Goal: Task Accomplishment & Management: Manage account settings

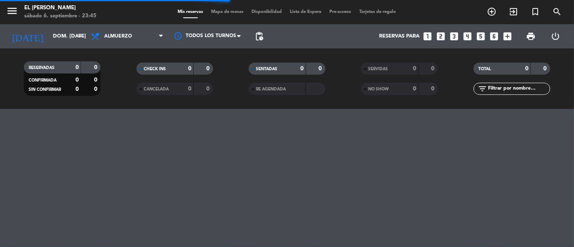
click at [227, 13] on span "Mapa de mesas" at bounding box center [228, 12] width 40 height 4
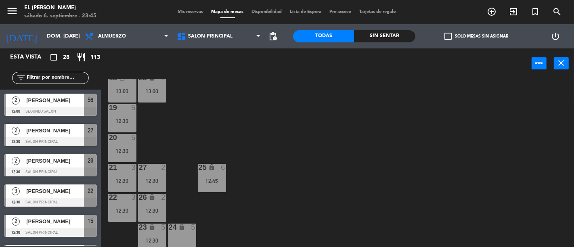
scroll to position [143, 0]
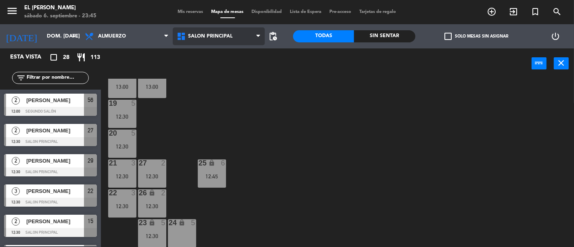
click at [225, 42] on span "Salon Principal" at bounding box center [219, 36] width 92 height 18
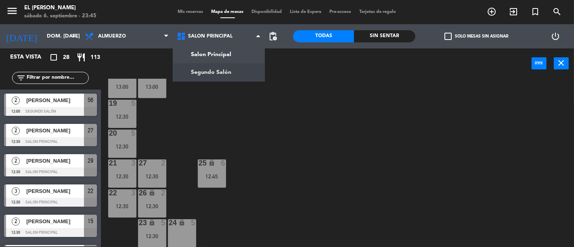
click at [214, 118] on div "3 4 12:30 4 3 13:00 5 7 12:45 6 4 12:30 7 7 12:45 2 4 12:30 15 2 12:30 14 2 12:…" at bounding box center [341, 163] width 468 height 168
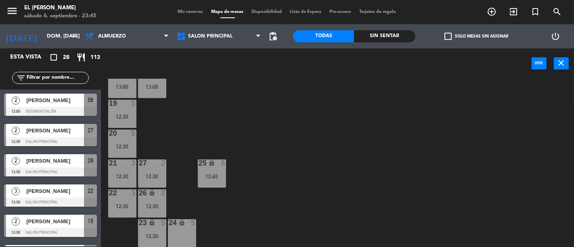
scroll to position [98, 0]
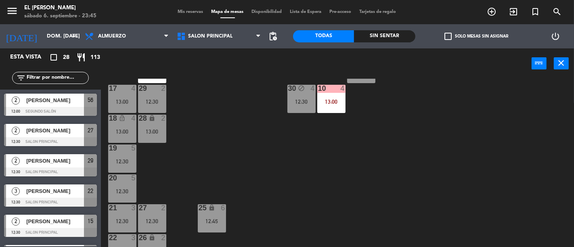
click at [123, 129] on div "13:00" at bounding box center [122, 132] width 28 height 6
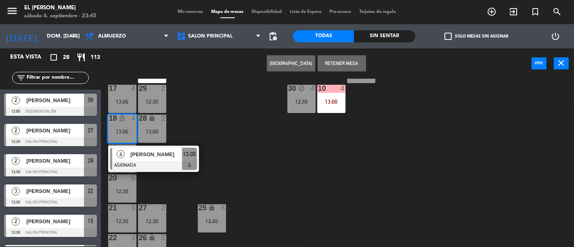
click at [241, 124] on div "3 4 12:30 4 3 13:00 5 7 12:45 6 4 12:30 7 7 12:45 2 4 12:30 15 2 12:30 14 2 12:…" at bounding box center [341, 163] width 468 height 168
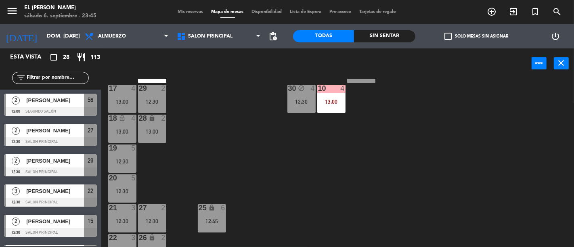
click at [127, 92] on div "17 4" at bounding box center [122, 89] width 28 height 8
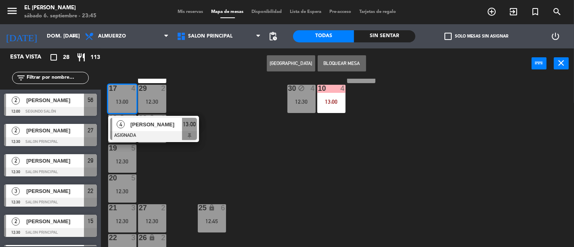
click at [219, 95] on div "3 4 12:30 4 3 13:00 5 7 12:45 6 4 12:30 7 7 12:45 2 4 12:30 15 2 12:30 14 2 12:…" at bounding box center [341, 163] width 468 height 168
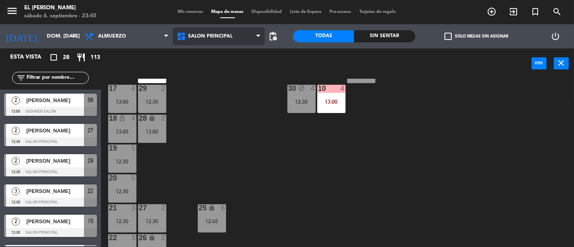
click at [233, 42] on span "Salon Principal" at bounding box center [219, 36] width 92 height 18
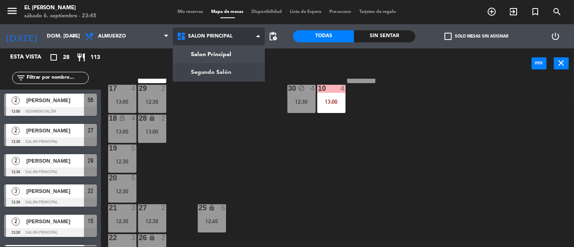
click at [236, 66] on ng-component "menu El [PERSON_NAME] sábado 6. septiembre - 23:45 Mis reservas Mapa de mesas D…" at bounding box center [287, 123] width 574 height 247
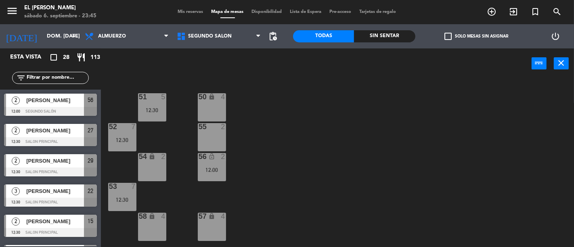
click at [214, 107] on div "50 lock 4" at bounding box center [212, 107] width 28 height 28
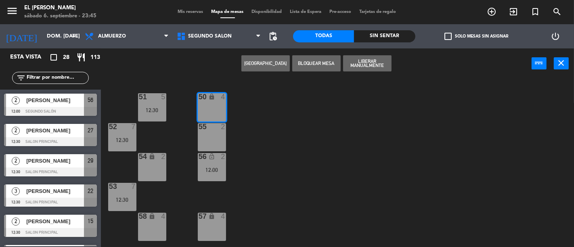
click at [328, 133] on div "50 lock 4 51 5 12:30 52 7 12:30 55 2 54 lock 2 56 lock_open 2 12:00 53 7 12:30 …" at bounding box center [341, 163] width 468 height 168
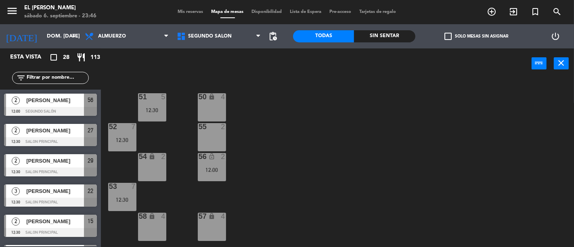
click at [219, 109] on div "50 lock 4" at bounding box center [212, 107] width 28 height 28
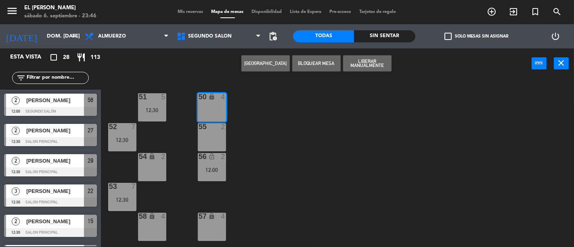
click at [275, 65] on button "[GEOGRAPHIC_DATA]" at bounding box center [266, 63] width 48 height 16
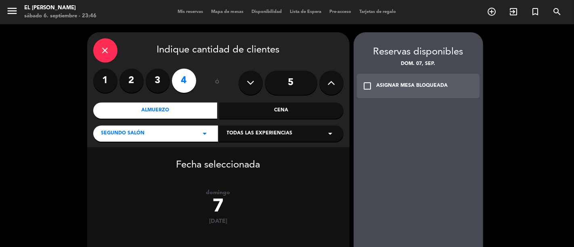
scroll to position [81, 0]
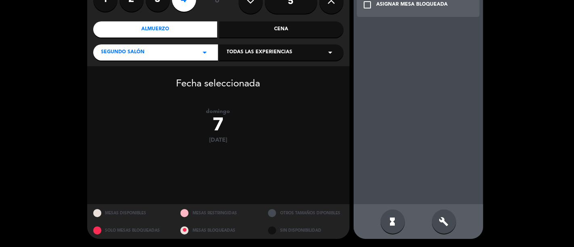
click at [431, 218] on div "hourglass_full build" at bounding box center [419, 221] width 130 height 35
click at [438, 217] on div "build" at bounding box center [444, 222] width 24 height 24
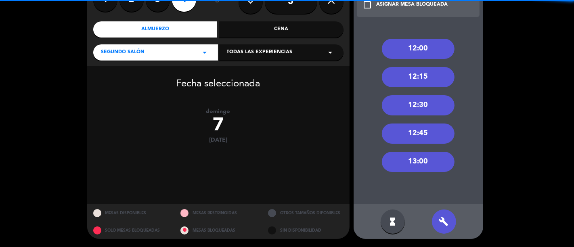
click at [429, 162] on div "13:00" at bounding box center [418, 162] width 73 height 20
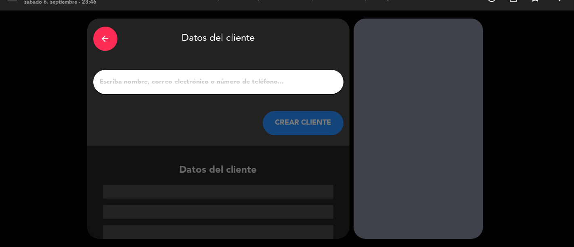
scroll to position [14, 0]
click at [267, 86] on input "1" at bounding box center [218, 81] width 238 height 11
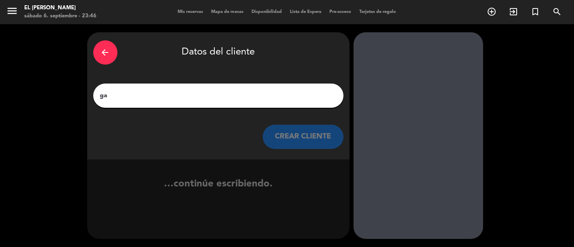
scroll to position [0, 0]
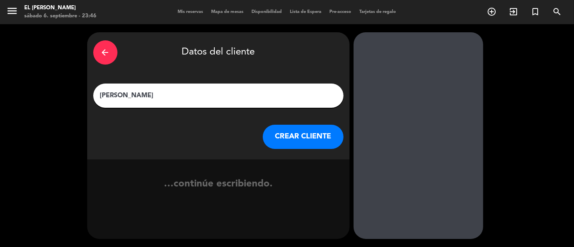
type input "[PERSON_NAME]"
click at [292, 140] on button "CREAR CLIENTE" at bounding box center [303, 137] width 81 height 24
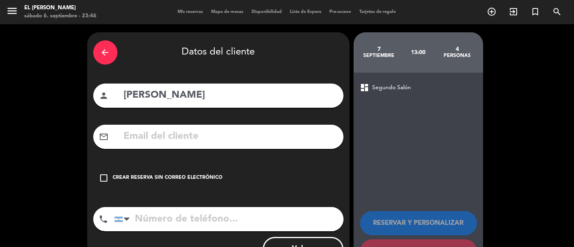
drag, startPoint x: 209, startPoint y: 140, endPoint x: 167, endPoint y: 217, distance: 87.9
click at [167, 217] on input "tel" at bounding box center [228, 219] width 229 height 24
paste input "[PHONE_NUMBER]"
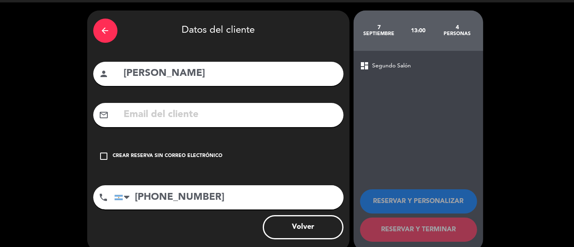
scroll to position [34, 0]
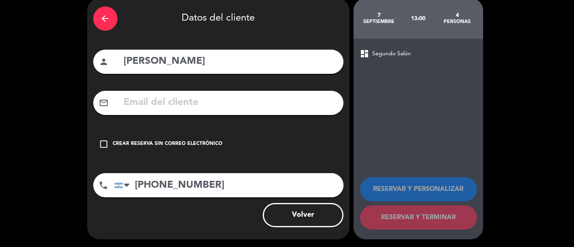
type input "[PHONE_NUMBER]"
click at [213, 143] on div "Crear reserva sin correo electrónico" at bounding box center [168, 144] width 110 height 8
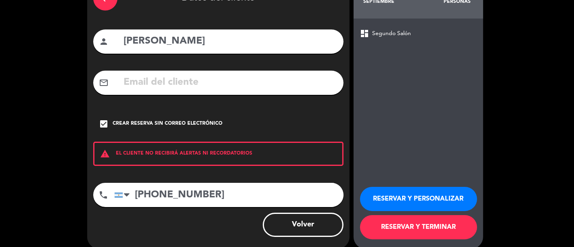
scroll to position [64, 0]
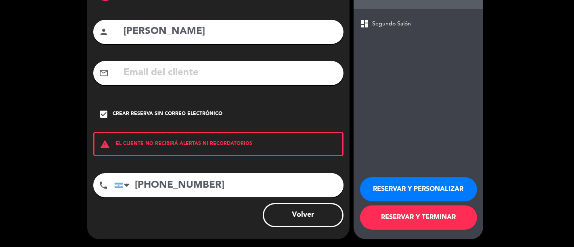
click at [404, 220] on button "RESERVAR Y TERMINAR" at bounding box center [418, 218] width 117 height 24
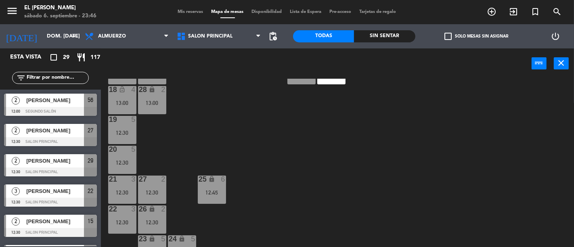
scroll to position [143, 0]
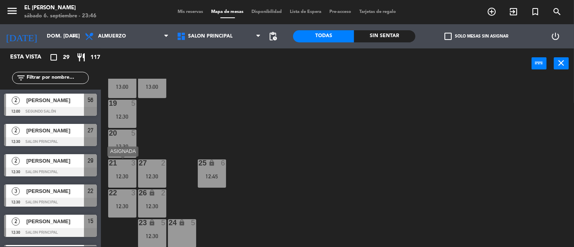
click at [130, 175] on div "12:30" at bounding box center [122, 177] width 28 height 6
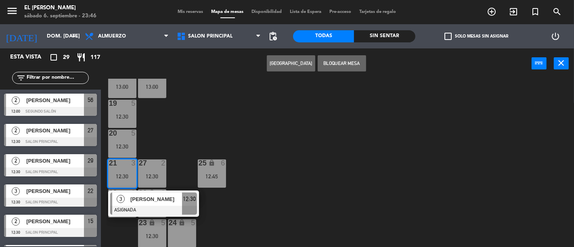
click at [231, 142] on div "3 4 12:30 4 3 13:00 5 7 12:45 6 4 12:30 7 7 12:45 2 4 12:30 15 2 12:30 14 2 12:…" at bounding box center [341, 163] width 468 height 168
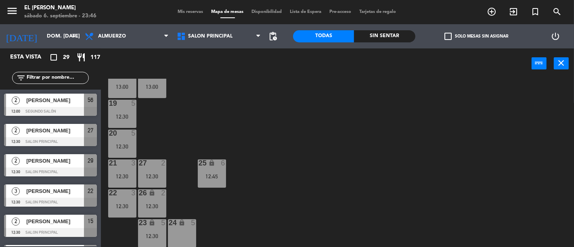
click at [131, 201] on div "22 3 12:30" at bounding box center [122, 203] width 28 height 28
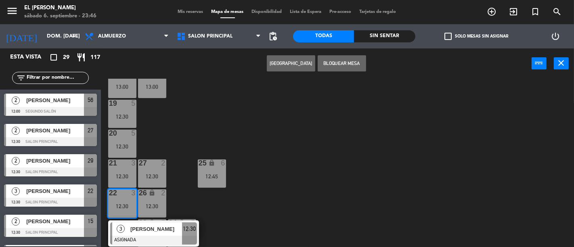
click at [320, 193] on div "3 4 12:30 4 3 13:00 5 7 12:45 6 4 12:30 7 7 12:45 2 4 12:30 15 2 12:30 14 2 12:…" at bounding box center [341, 163] width 468 height 168
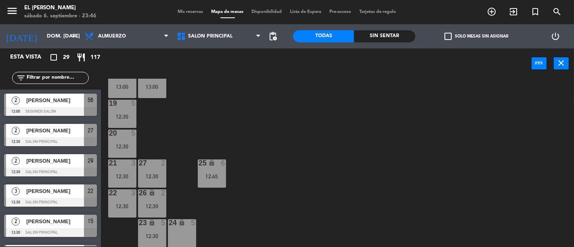
scroll to position [0, 0]
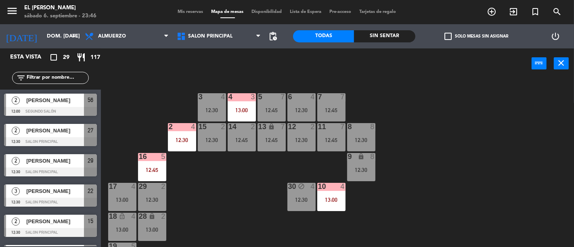
click at [259, 27] on div "Salon Principal Segundo Salón Salon Principal Salon Principal Segundo Salón" at bounding box center [219, 36] width 92 height 24
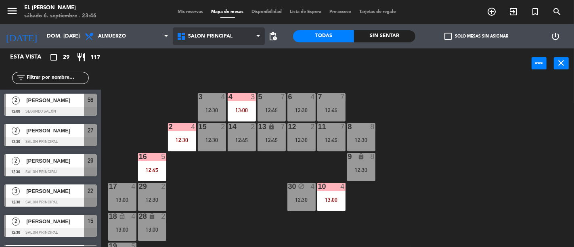
click at [255, 38] on span "Salon Principal" at bounding box center [219, 36] width 92 height 18
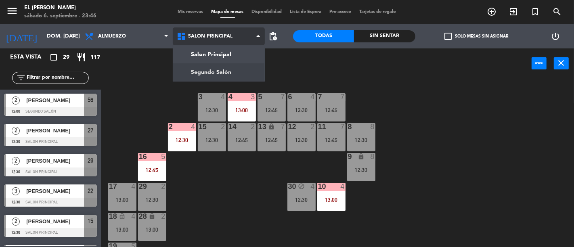
click at [248, 67] on ng-component "menu El [PERSON_NAME] sábado 6. septiembre - 23:46 Mis reservas Mapa de mesas D…" at bounding box center [287, 123] width 574 height 247
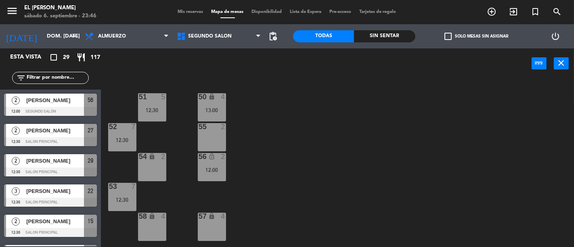
click at [212, 139] on div "55 2" at bounding box center [212, 137] width 28 height 28
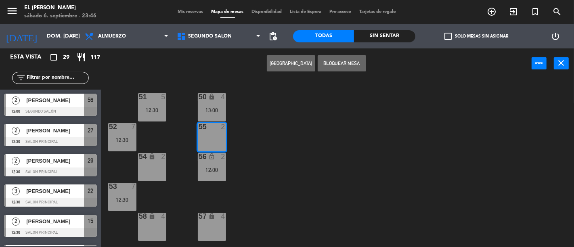
click at [347, 65] on button "Bloquear Mesa" at bounding box center [342, 63] width 48 height 16
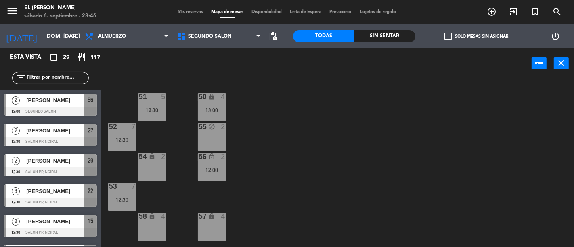
click at [276, 207] on div "50 lock 4 13:00 51 5 12:30 52 7 12:30 55 block 2 54 lock 2 56 lock_open 2 12:00…" at bounding box center [341, 163] width 468 height 168
click at [153, 102] on div "51 5 12:30" at bounding box center [152, 107] width 28 height 28
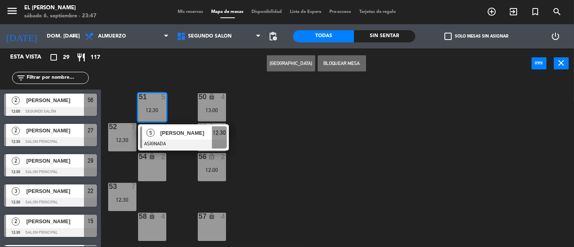
click at [296, 108] on div "50 lock 4 13:00 51 5 12:30 5 [PERSON_NAME] ASIGNADA 12:30 52 7 12:30 55 block 2…" at bounding box center [341, 163] width 468 height 168
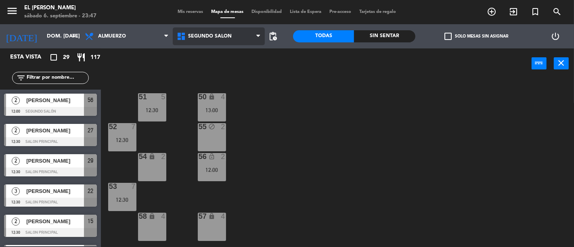
click at [207, 37] on span "Segundo Salón" at bounding box center [210, 37] width 44 height 6
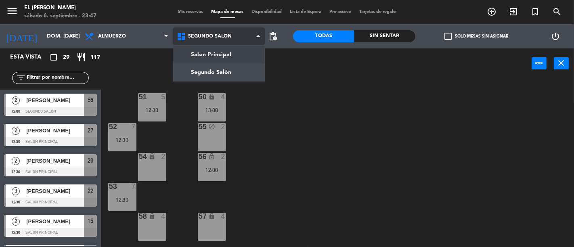
click at [219, 57] on ng-component "menu El [PERSON_NAME] sábado 6. septiembre - 23:47 Mis reservas Mapa de mesas D…" at bounding box center [287, 123] width 574 height 247
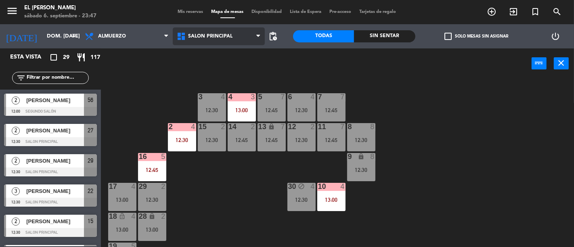
click at [210, 40] on span "Salon Principal" at bounding box center [219, 36] width 92 height 18
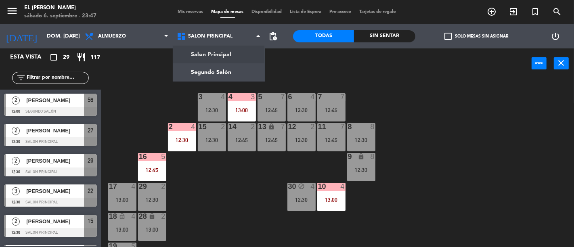
click at [125, 81] on div "3 4 12:30 4 3 13:00 5 7 12:45 6 4 12:30 7 7 12:45 2 4 12:30 15 2 12:30 14 2 12:…" at bounding box center [341, 163] width 468 height 168
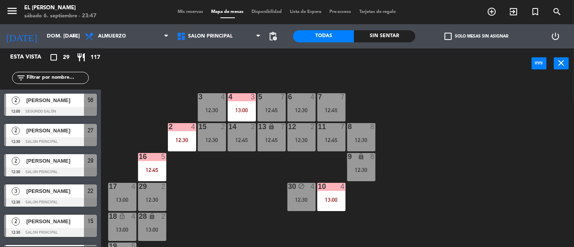
click at [433, 126] on div "3 4 12:30 4 3 13:00 5 7 12:45 6 4 12:30 7 7 12:45 2 4 12:30 15 2 12:30 14 2 12:…" at bounding box center [341, 163] width 468 height 168
click at [329, 110] on div "12:45" at bounding box center [332, 110] width 28 height 6
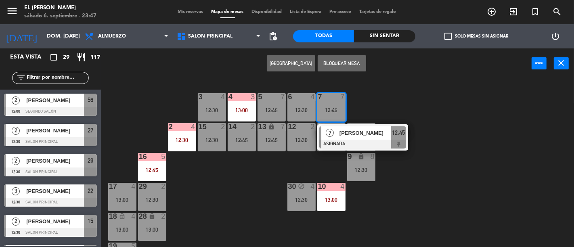
click at [406, 97] on div "3 4 12:30 4 3 13:00 5 7 12:45 6 4 12:30 7 7 12:45 7 [PERSON_NAME] ASIGNADA 12:4…" at bounding box center [341, 163] width 468 height 168
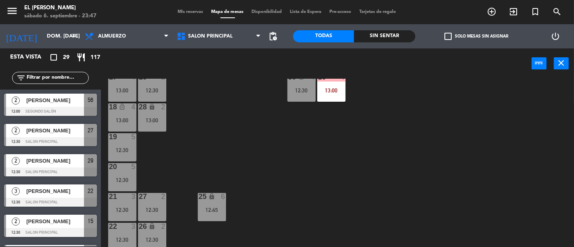
scroll to position [143, 0]
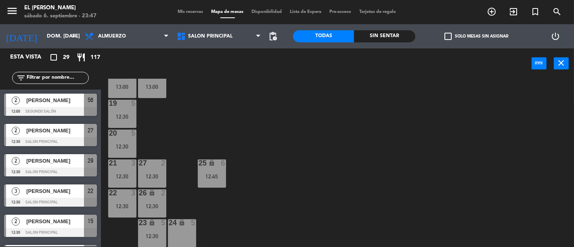
click at [109, 116] on div "12:30" at bounding box center [122, 117] width 28 height 6
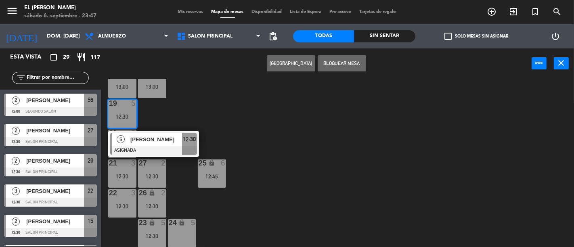
click at [207, 112] on div "3 4 12:30 4 3 13:00 5 7 12:45 6 4 12:30 7 7 12:45 2 4 12:30 15 2 12:30 14 2 12:…" at bounding box center [341, 163] width 468 height 168
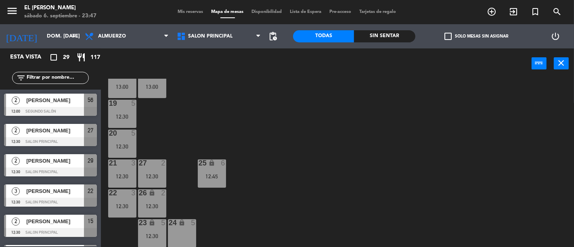
click at [118, 144] on div "12:30" at bounding box center [122, 147] width 28 height 6
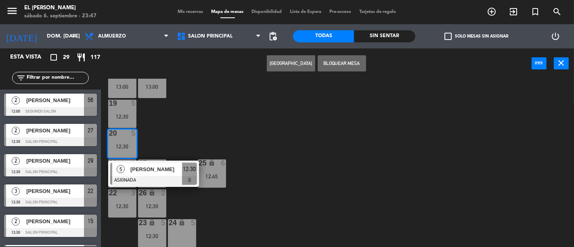
click at [212, 141] on div "3 4 12:30 4 3 13:00 5 7 12:45 6 4 12:30 7 7 12:45 2 4 12:30 15 2 12:30 14 2 12:…" at bounding box center [341, 163] width 468 height 168
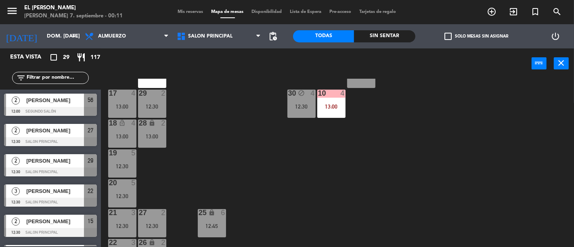
scroll to position [0, 0]
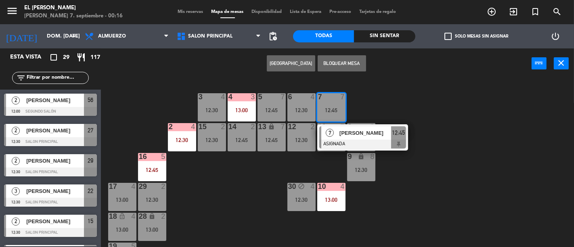
click at [407, 96] on div "3 4 12:30 4 3 13:00 5 7 12:45 6 4 12:30 7 7 12:45 7 [PERSON_NAME] ASIGNADA 12:4…" at bounding box center [341, 163] width 468 height 168
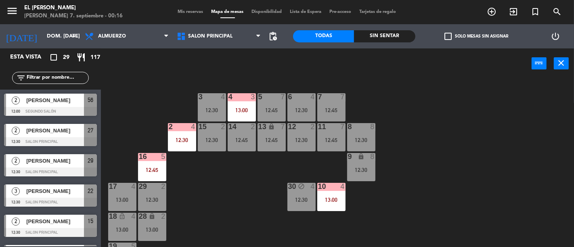
click at [376, 134] on div "3 4 12:30 4 3 13:00 5 7 12:45 6 4 12:30 7 7 12:45 2 4 12:30 15 2 12:30 14 2 12:…" at bounding box center [341, 163] width 468 height 168
drag, startPoint x: 364, startPoint y: 130, endPoint x: 392, endPoint y: 131, distance: 28.3
click at [364, 131] on div "8 8 12:30" at bounding box center [361, 137] width 28 height 28
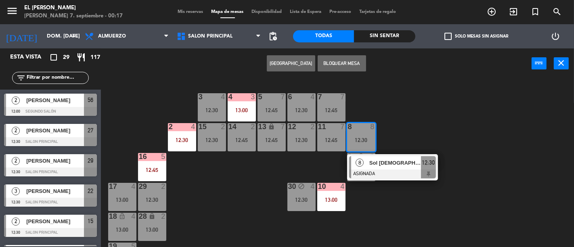
click at [408, 134] on div "3 4 12:30 4 3 13:00 5 7 12:45 6 4 12:30 7 7 12:45 2 4 12:30 15 2 12:30 14 2 12:…" at bounding box center [341, 163] width 468 height 168
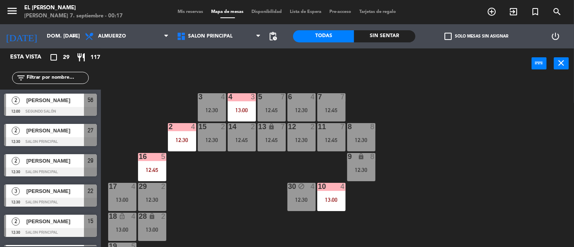
click at [325, 99] on div at bounding box center [331, 96] width 13 height 7
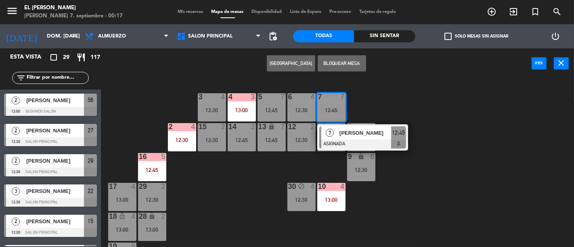
click at [389, 93] on div "3 4 12:30 4 3 13:00 5 7 12:45 6 4 12:30 7 7 12:45 7 [PERSON_NAME] ASIGNADA 12:4…" at bounding box center [341, 163] width 468 height 168
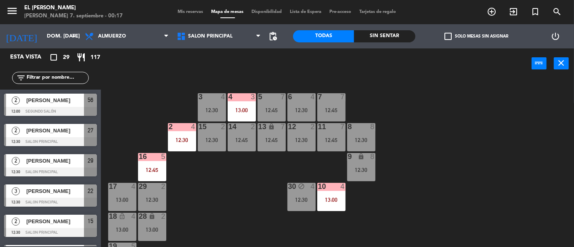
drag, startPoint x: 295, startPoint y: 109, endPoint x: 348, endPoint y: 103, distance: 52.9
click at [296, 109] on div "12:30" at bounding box center [302, 110] width 28 height 6
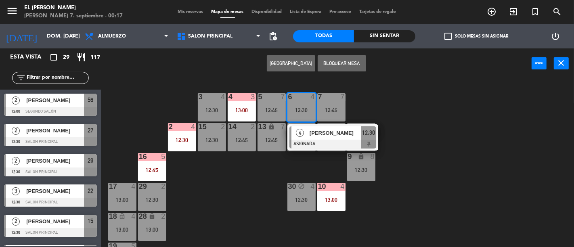
click at [377, 105] on div "3 4 12:30 4 3 13:00 5 7 12:45 6 4 12:30 4 [PERSON_NAME] ASIGNADA 12:30 7 7 12:4…" at bounding box center [341, 163] width 468 height 168
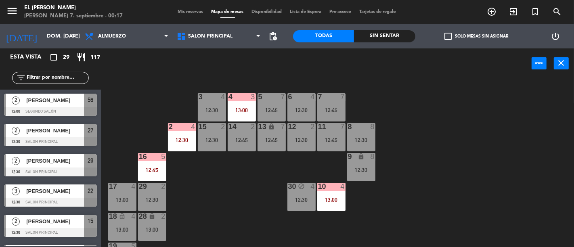
click at [274, 100] on div "5 7" at bounding box center [272, 97] width 28 height 8
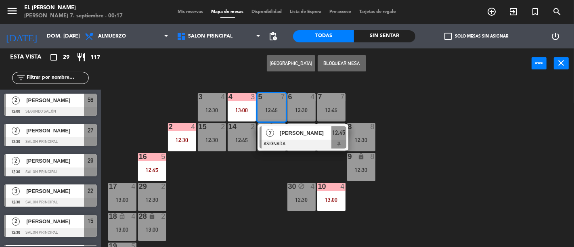
click at [390, 105] on div "3 4 12:30 4 3 13:00 5 7 12:45 7 [PERSON_NAME] 12:45 6 4 12:30 7 7 12:45 2 4 12:…" at bounding box center [341, 163] width 468 height 168
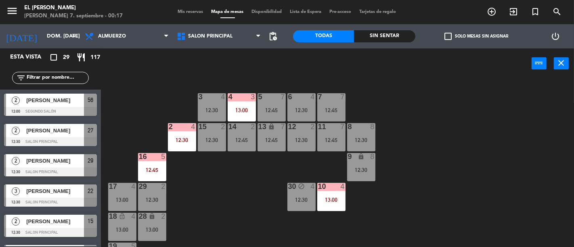
scroll to position [45, 0]
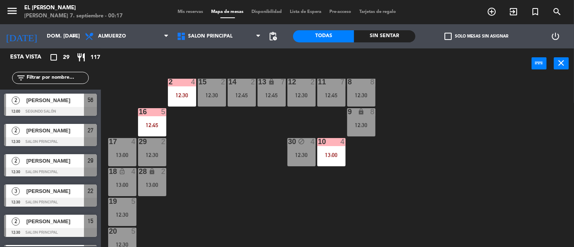
click at [272, 83] on icon "lock" at bounding box center [271, 81] width 7 height 7
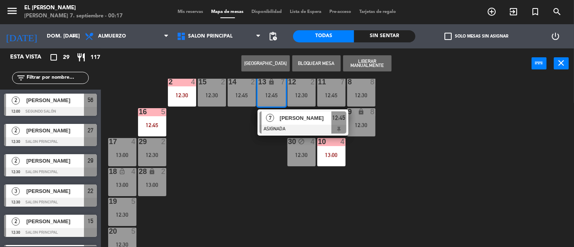
click at [334, 122] on span "12:45" at bounding box center [338, 118] width 13 height 10
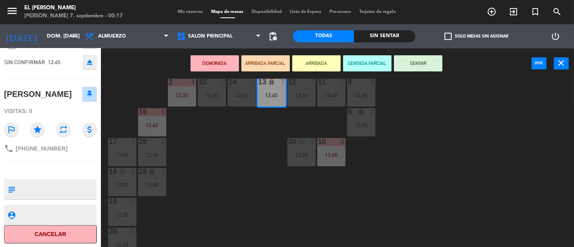
scroll to position [49, 0]
click at [203, 204] on div "3 4 12:30 4 3 13:00 5 7 12:45 6 4 12:30 7 7 12:45 2 4 12:30 15 2 12:30 14 2 12:…" at bounding box center [341, 163] width 468 height 168
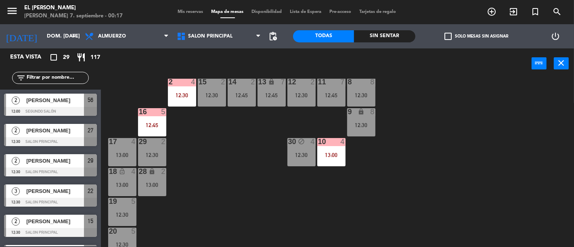
scroll to position [99, 0]
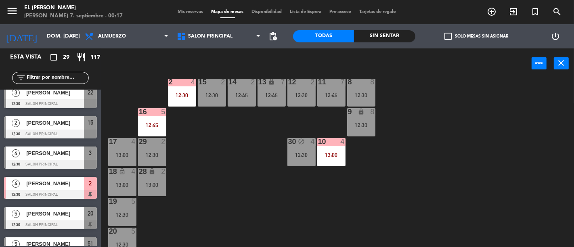
click at [356, 93] on div "12:30" at bounding box center [361, 96] width 28 height 6
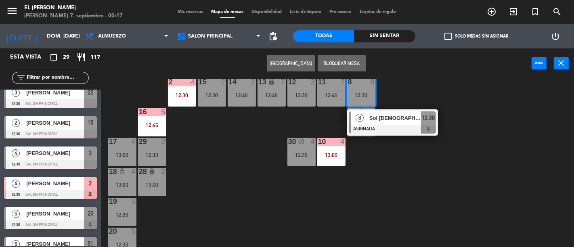
drag, startPoint x: 427, startPoint y: 117, endPoint x: 242, endPoint y: 149, distance: 187.7
click at [426, 117] on div "8 Sol paganti ASIGNADA 12:30" at bounding box center [392, 122] width 103 height 26
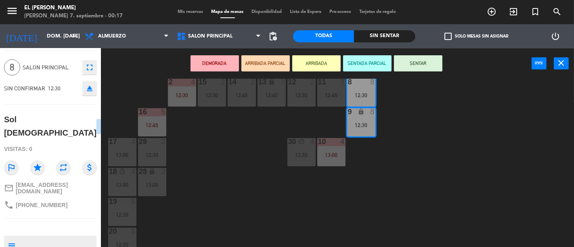
scroll to position [64, 0]
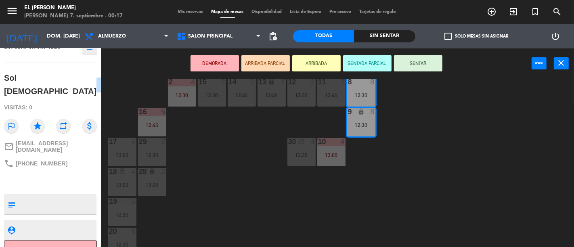
click at [237, 206] on div "3 4 12:30 4 3 13:00 5 7 12:45 6 4 12:30 7 7 12:45 2 4 12:30 15 2 12:30 14 2 12:…" at bounding box center [341, 163] width 468 height 168
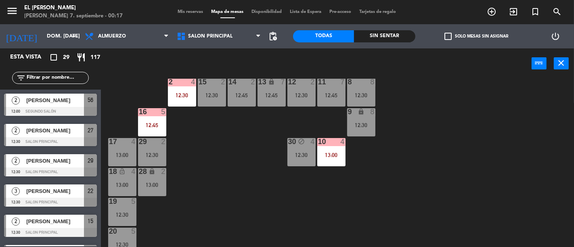
click at [296, 155] on div "12:30" at bounding box center [302, 155] width 28 height 6
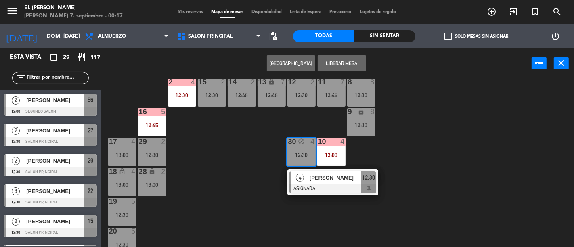
click at [239, 199] on div "3 4 12:30 4 3 13:00 5 7 12:45 6 4 12:30 7 7 12:45 2 4 12:30 15 2 12:30 14 2 12:…" at bounding box center [341, 163] width 468 height 168
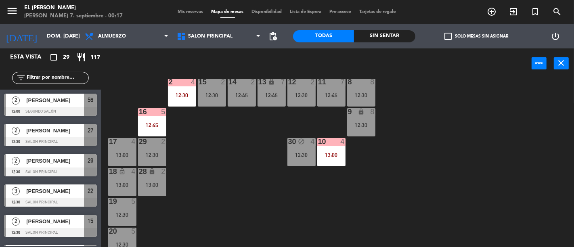
scroll to position [90, 0]
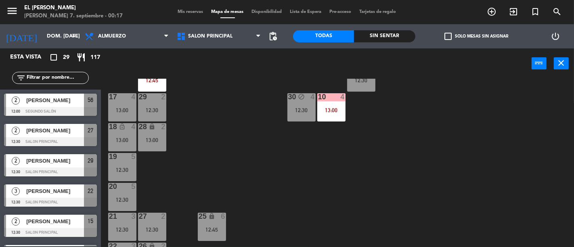
click at [128, 144] on div "18 lock_open 4 13:00" at bounding box center [122, 137] width 28 height 28
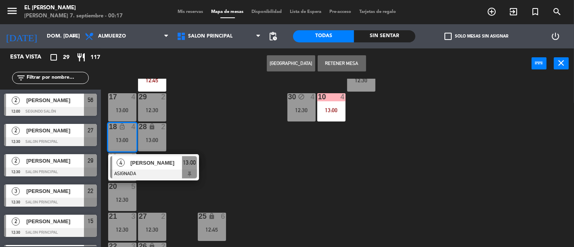
click at [226, 168] on div "3 4 12:30 4 3 13:00 5 7 12:45 6 4 12:30 7 7 12:45 2 4 12:30 15 2 12:30 14 2 12:…" at bounding box center [341, 163] width 468 height 168
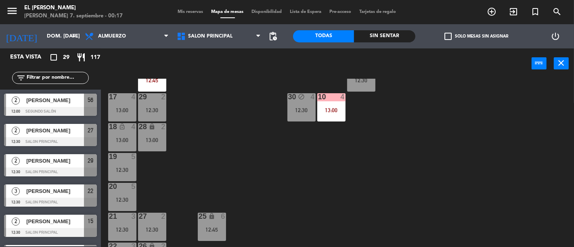
click at [118, 170] on div "12:30" at bounding box center [122, 170] width 28 height 6
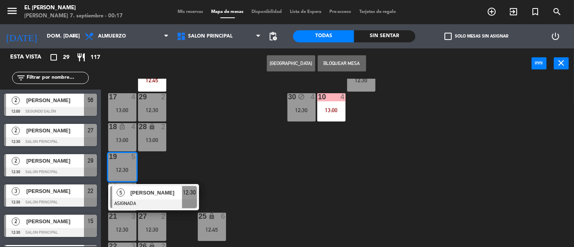
click at [274, 158] on div "3 4 12:30 4 3 13:00 5 7 12:45 6 4 12:30 7 7 12:45 2 4 12:30 15 2 12:30 14 2 12:…" at bounding box center [341, 163] width 468 height 168
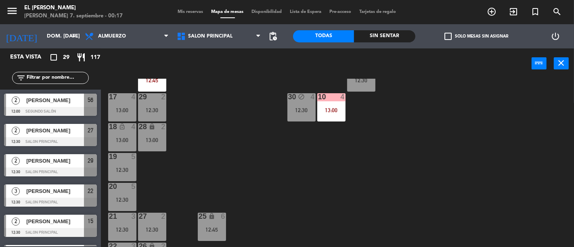
click at [116, 184] on div at bounding box center [122, 186] width 13 height 7
click at [123, 204] on div "20 5 12:30" at bounding box center [122, 197] width 28 height 28
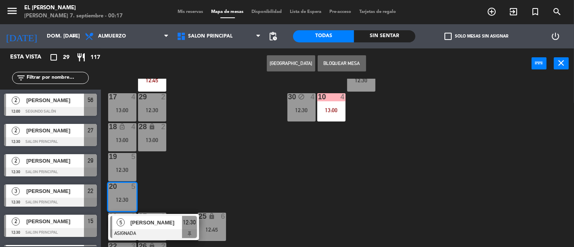
click at [254, 182] on div "3 4 12:30 4 3 13:00 5 7 12:45 6 4 12:30 7 7 12:45 2 4 12:30 15 2 12:30 14 2 12:…" at bounding box center [341, 163] width 468 height 168
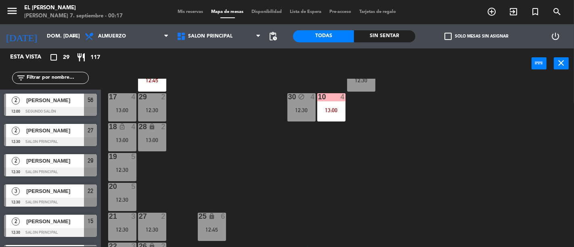
click at [212, 218] on icon "lock" at bounding box center [211, 216] width 7 height 7
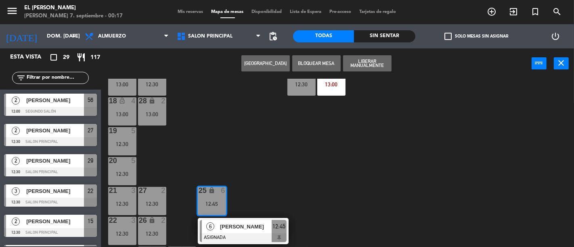
scroll to position [143, 0]
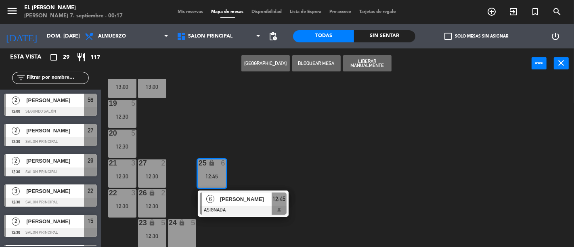
click at [276, 207] on div at bounding box center [243, 210] width 87 height 9
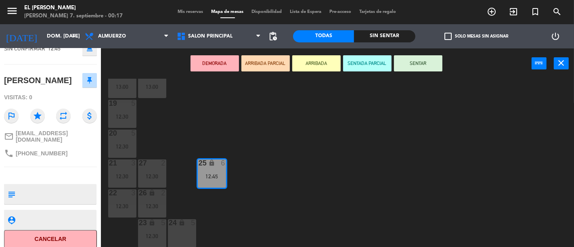
scroll to position [64, 0]
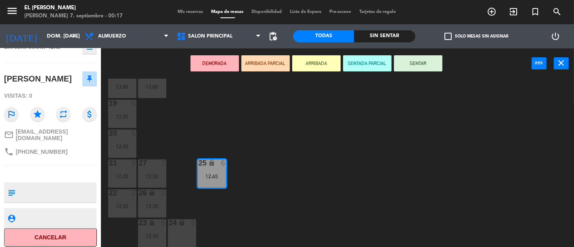
click at [274, 225] on div "3 4 12:30 4 3 13:00 5 7 12:45 6 4 12:30 7 7 12:45 2 4 12:30 15 2 12:30 14 2 12:…" at bounding box center [341, 163] width 468 height 168
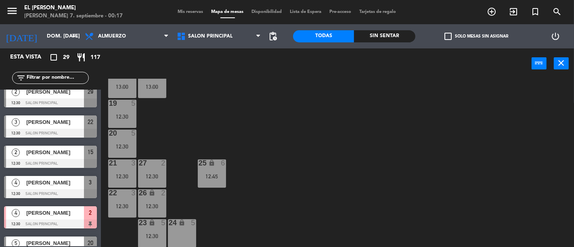
scroll to position [128, 0]
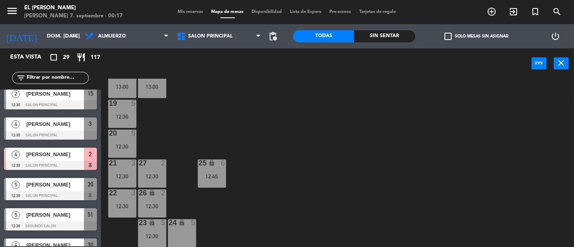
click at [141, 232] on div "23 lock 5 12:30" at bounding box center [152, 233] width 28 height 28
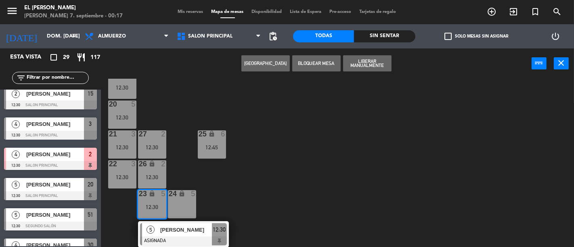
click at [208, 231] on span "[PERSON_NAME]" at bounding box center [186, 230] width 52 height 8
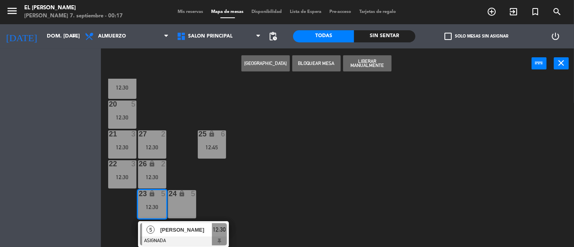
scroll to position [143, 0]
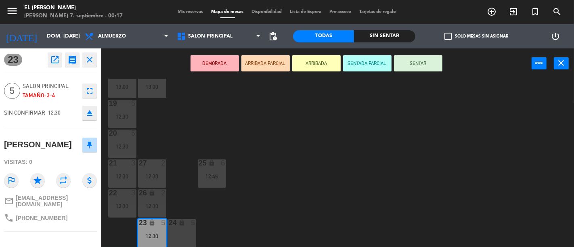
click at [288, 132] on div "3 4 12:30 4 3 13:00 5 7 12:45 6 4 12:30 7 7 12:45 2 4 12:30 15 2 12:30 14 2 12:…" at bounding box center [341, 163] width 468 height 168
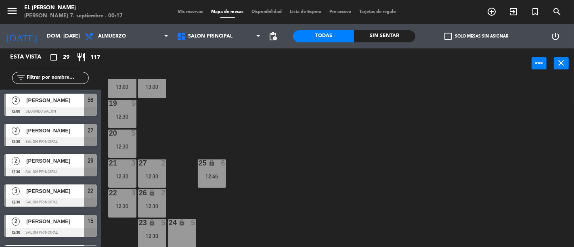
scroll to position [0, 0]
